Goal: Information Seeking & Learning: Understand process/instructions

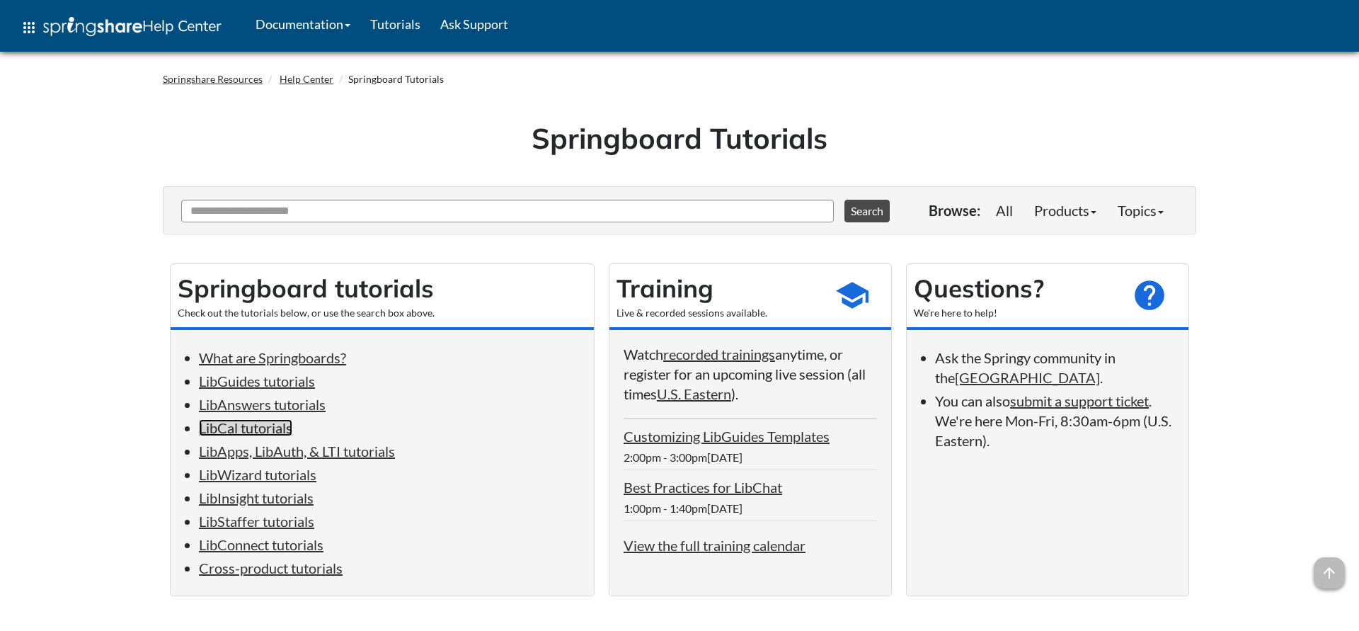
click at [244, 432] on link "LibCal tutorials" at bounding box center [245, 427] width 93 height 17
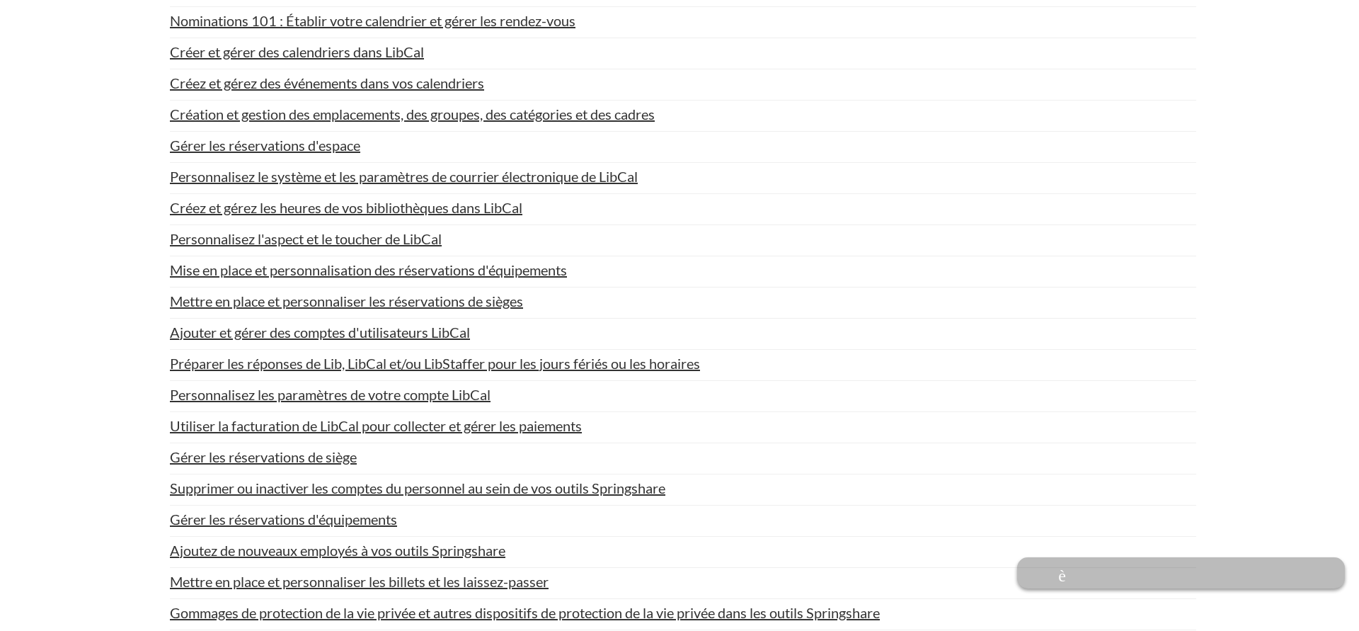
scroll to position [2955, 0]
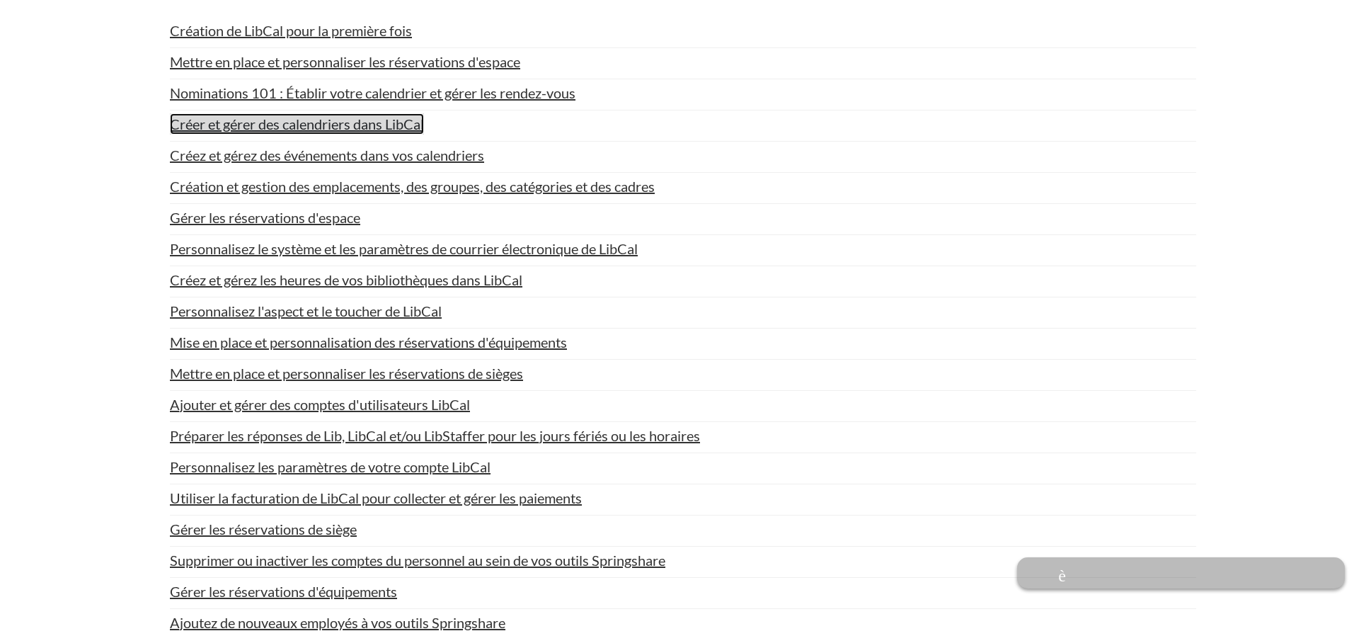
click at [289, 134] on link "Créer et gérer des calendriers dans LibCal" at bounding box center [297, 123] width 254 height 21
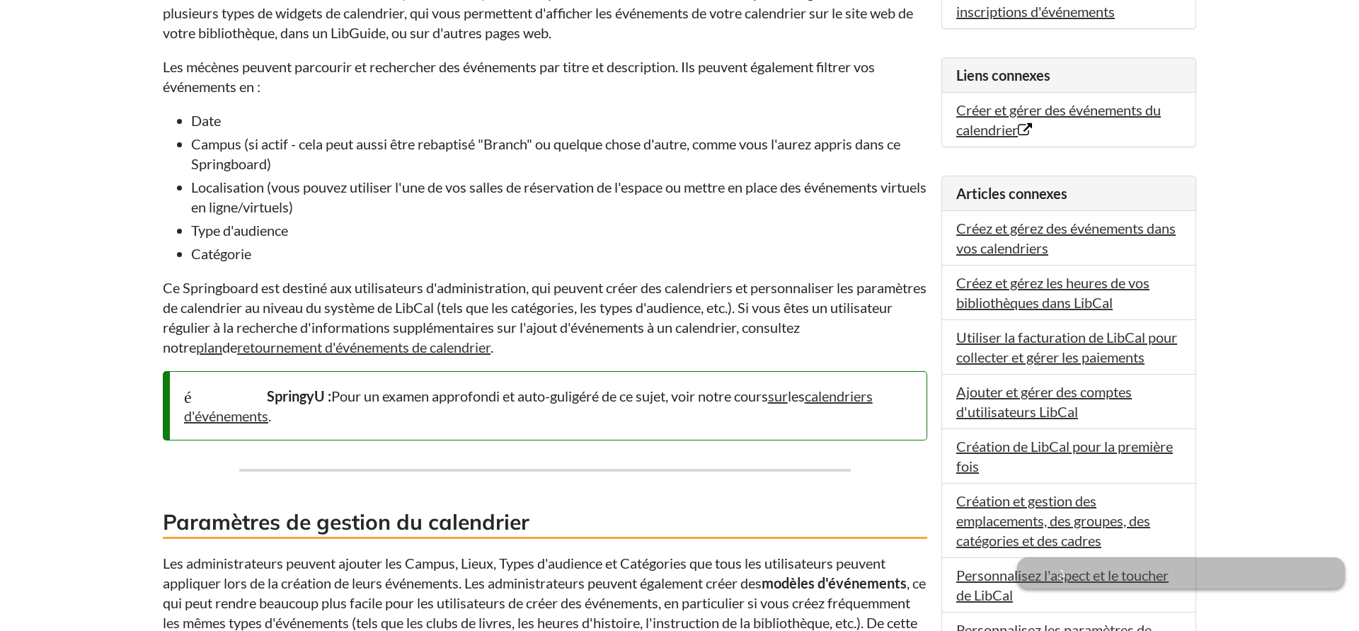
scroll to position [578, 0]
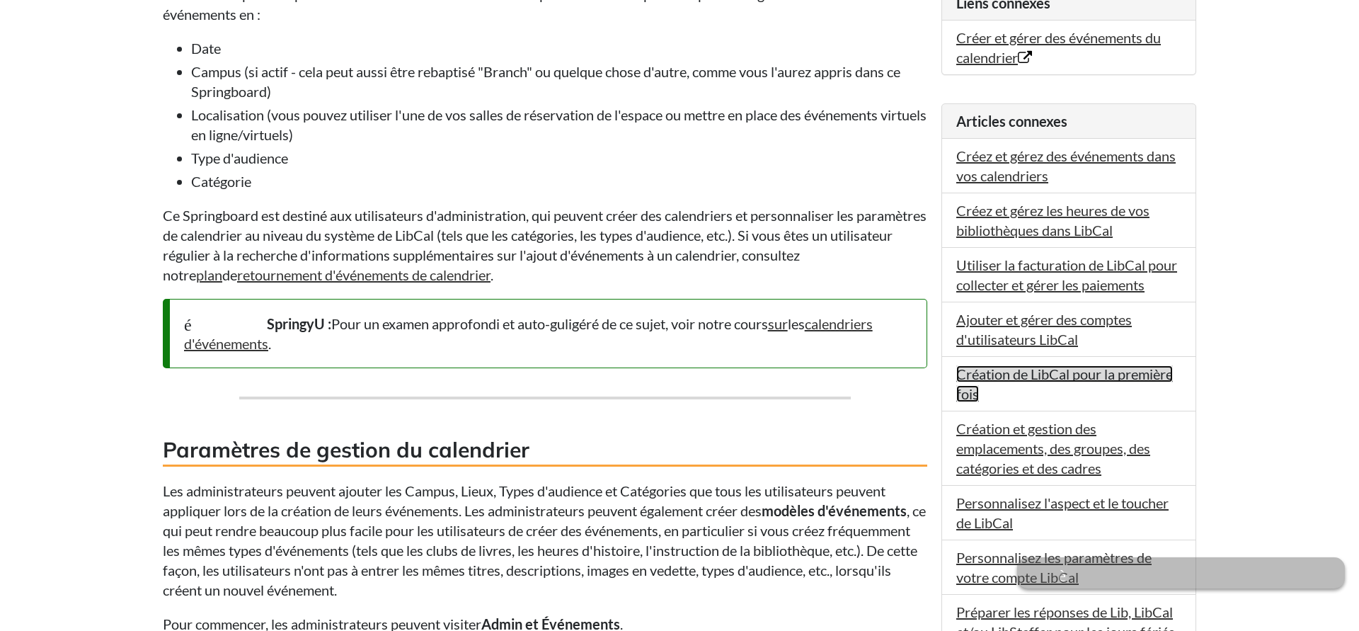
click at [1068, 373] on link "Création de LibCal pour la première fois" at bounding box center [1064, 383] width 217 height 37
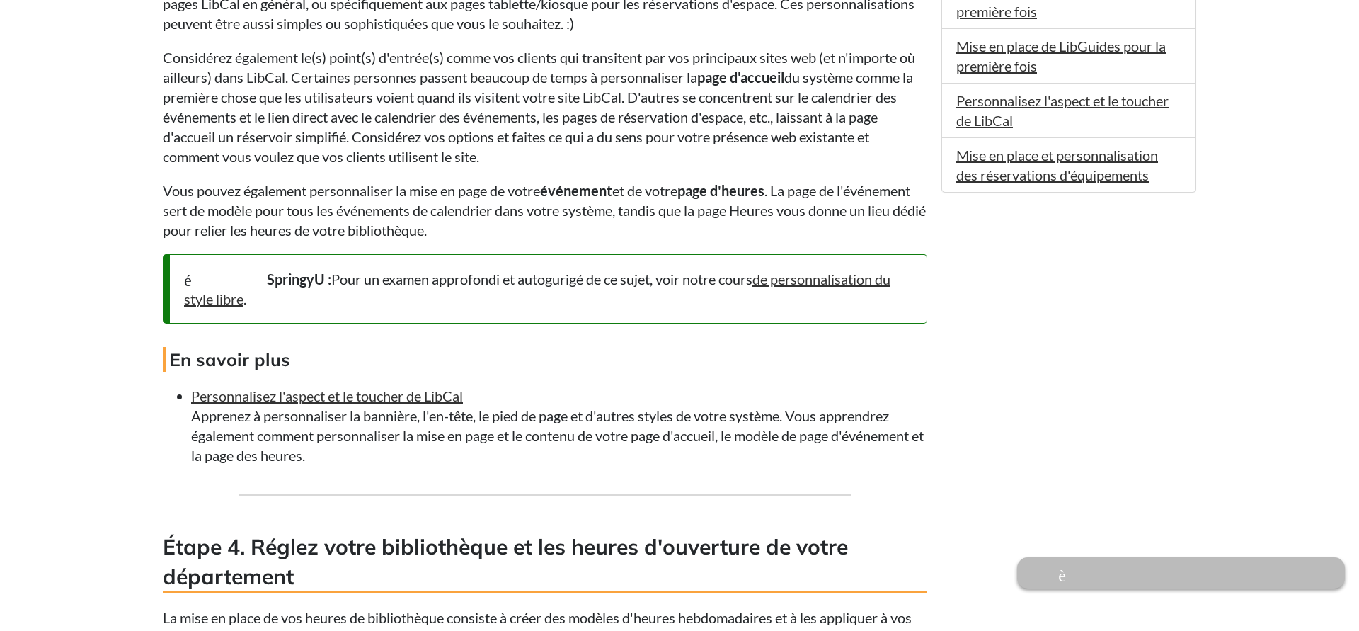
scroll to position [1805, 0]
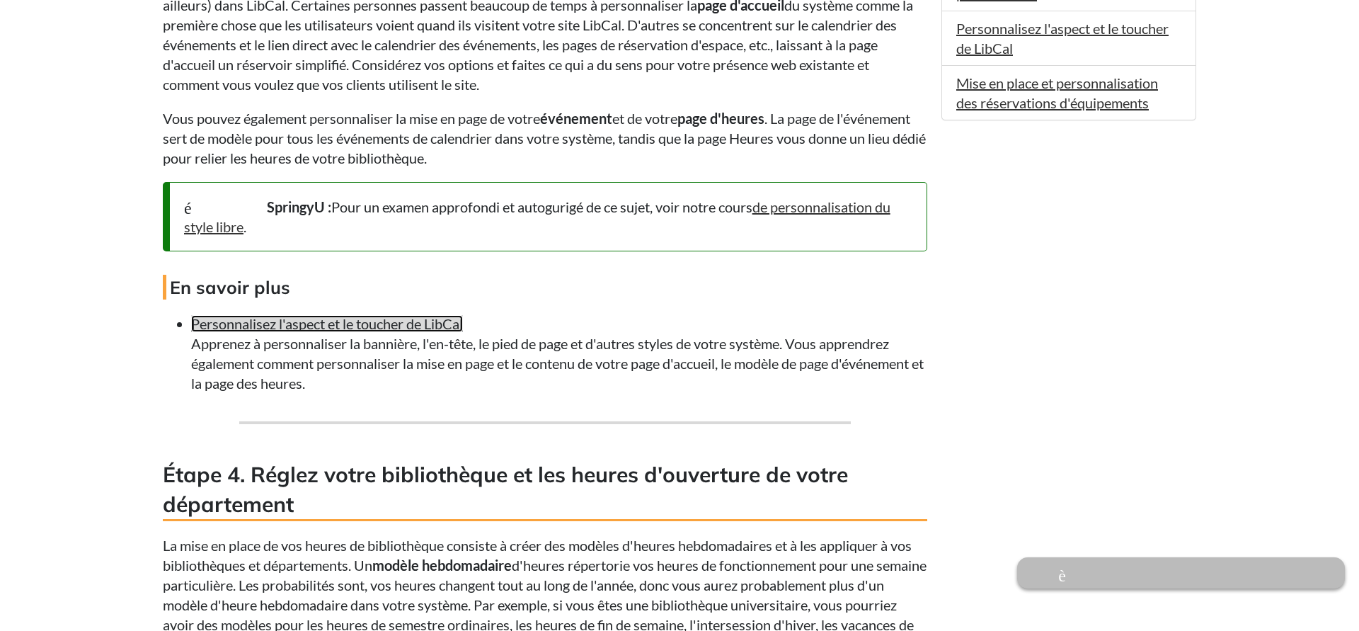
click at [337, 323] on link "Personnalisez l'aspect et le toucher de LibCal" at bounding box center [327, 323] width 272 height 17
